Goal: Obtain resource: Download file/media

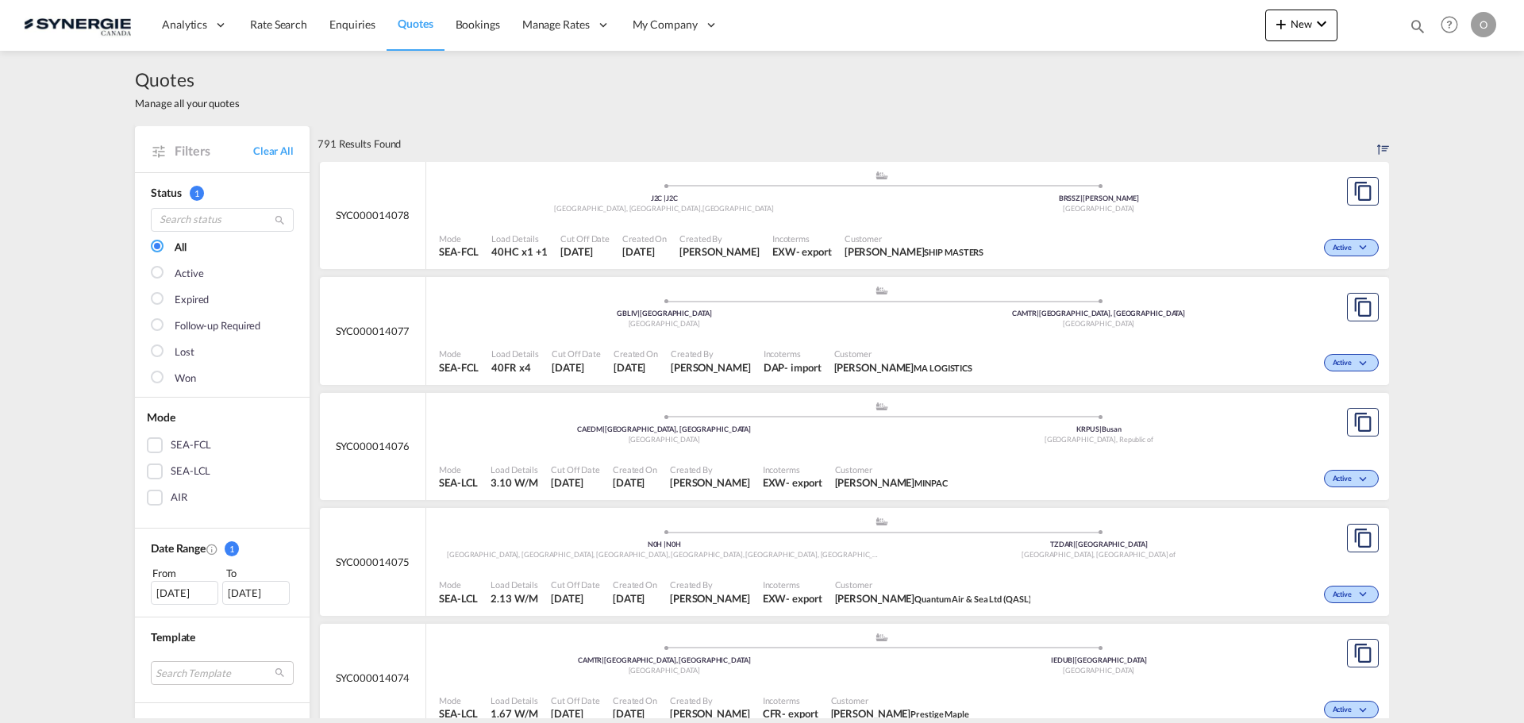
click at [1419, 30] on md-icon "icon-magnify" at bounding box center [1417, 25] width 17 height 17
click at [1178, 30] on select "Bookings Quotes Enquiries" at bounding box center [1164, 26] width 75 height 29
select select "Quotes"
click at [1127, 12] on select "Bookings Quotes Enquiries" at bounding box center [1164, 26] width 75 height 29
click at [1221, 34] on input at bounding box center [1298, 26] width 198 height 28
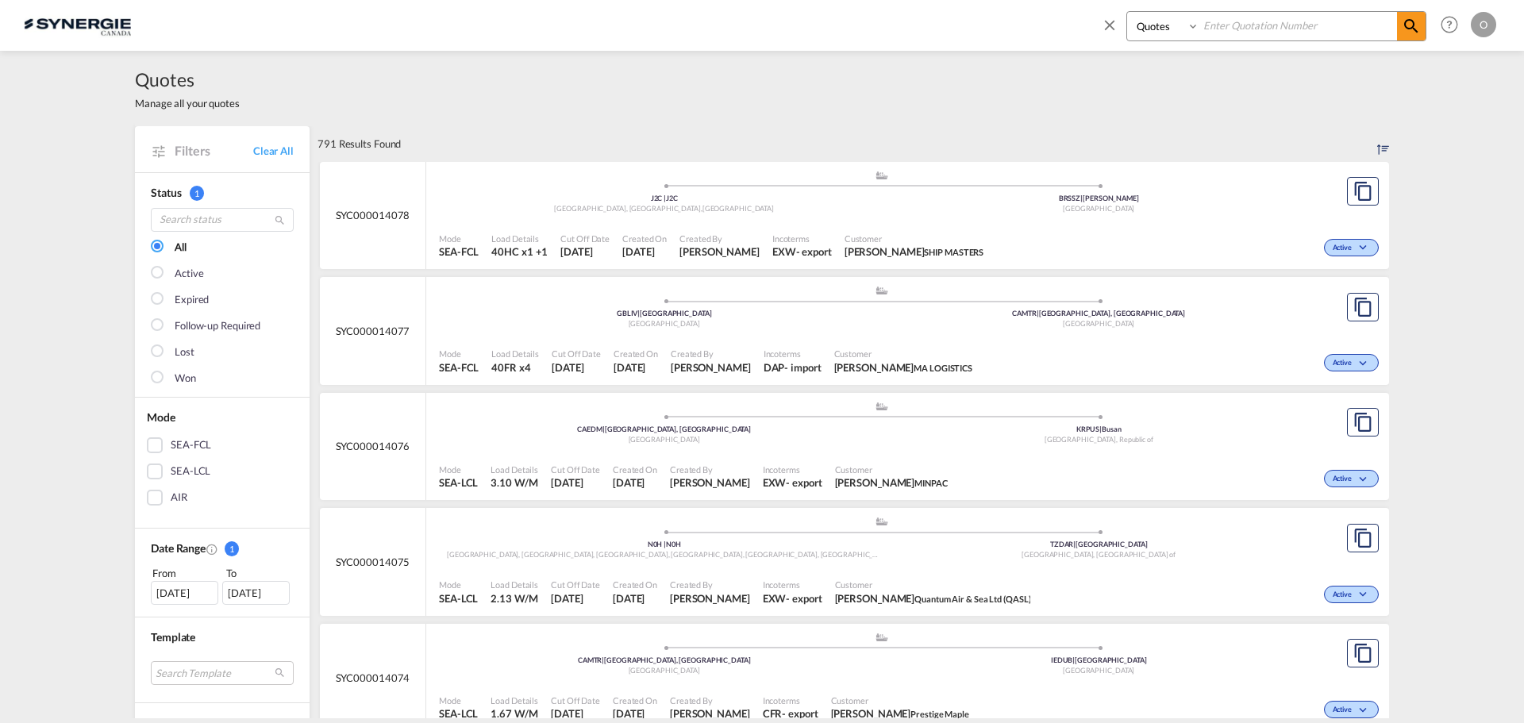
paste input "SYC000012854"
type input "SYC000012854"
click at [1413, 24] on md-icon "icon-magnify" at bounding box center [1410, 26] width 19 height 19
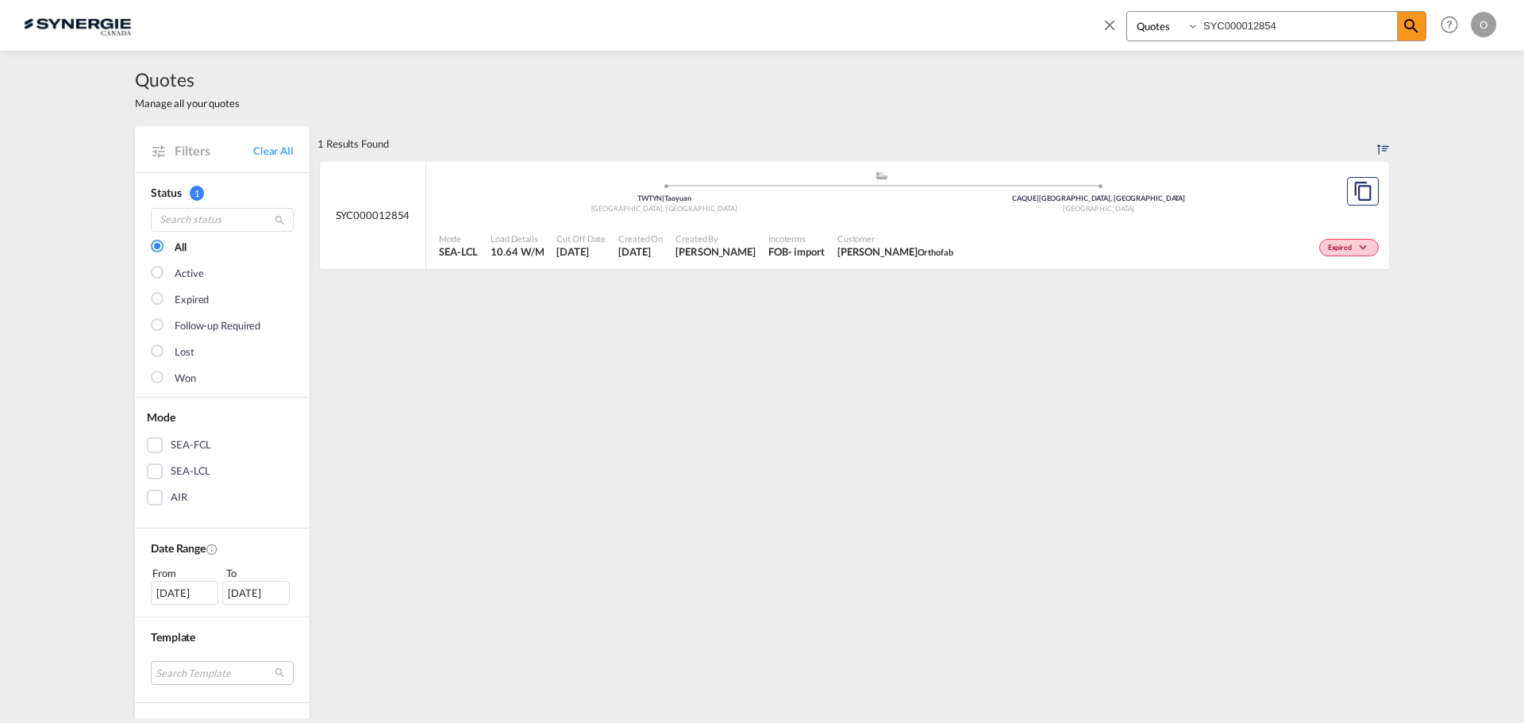
click at [837, 244] on span "[PERSON_NAME] Orthofab" at bounding box center [895, 251] width 116 height 14
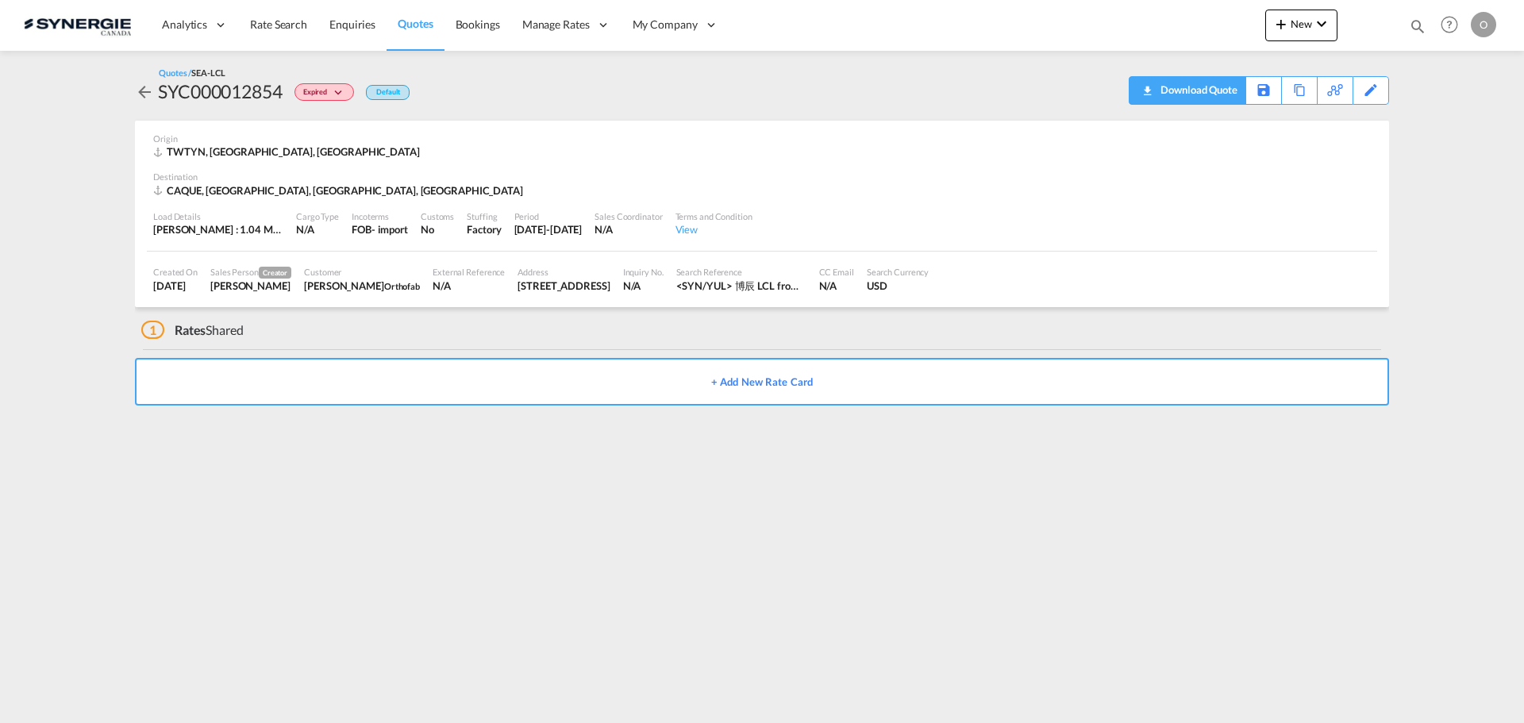
click at [1217, 89] on div "Download Quote" at bounding box center [1196, 89] width 81 height 25
